Goal: Information Seeking & Learning: Learn about a topic

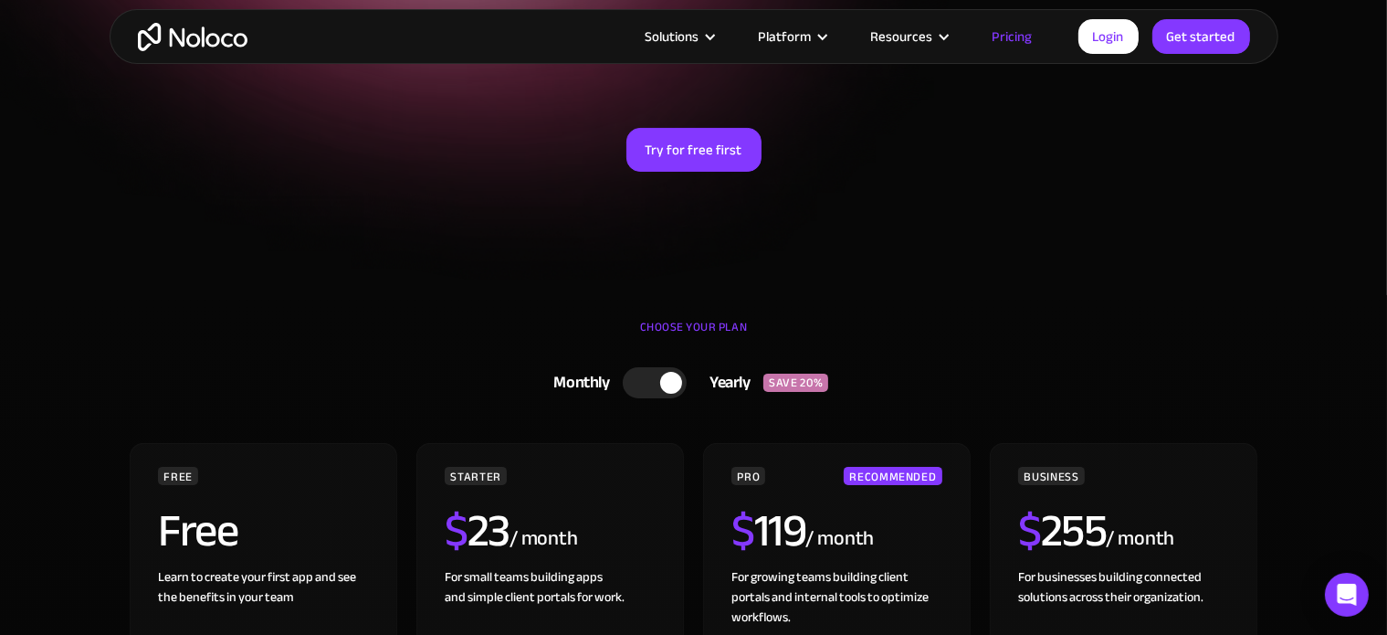
click at [627, 384] on div at bounding box center [655, 382] width 64 height 31
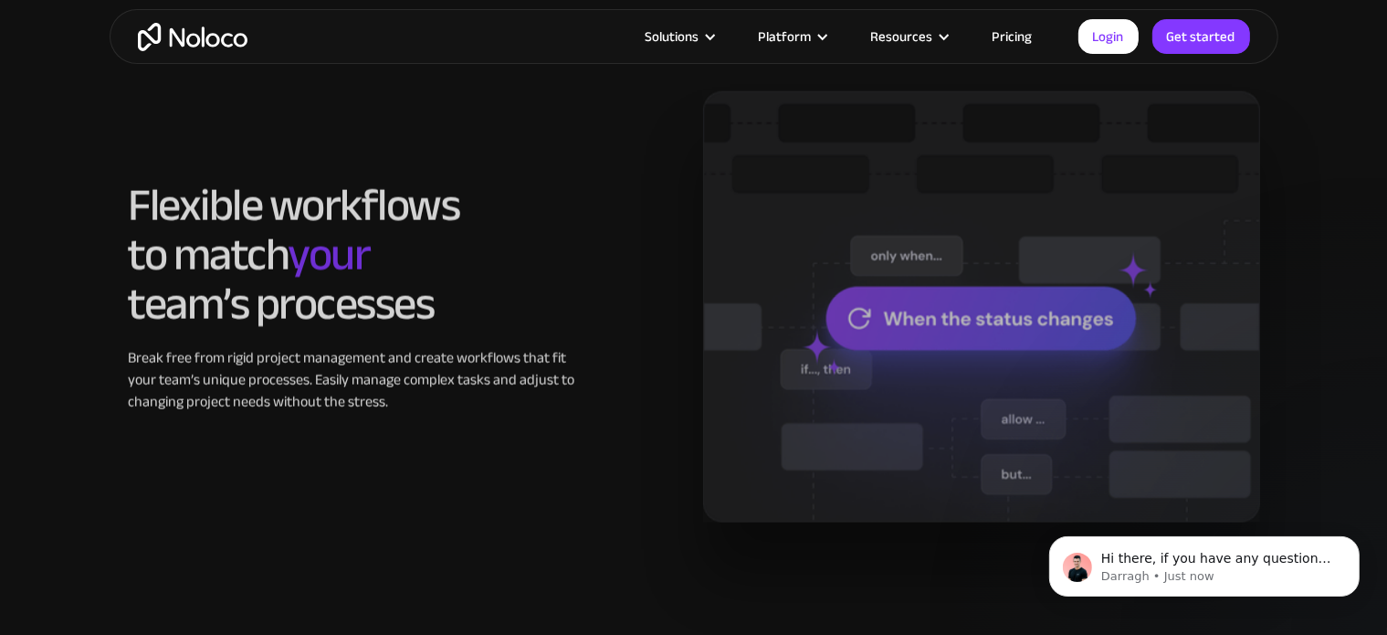
scroll to position [1826, 0]
